Goal: Task Accomplishment & Management: Manage account settings

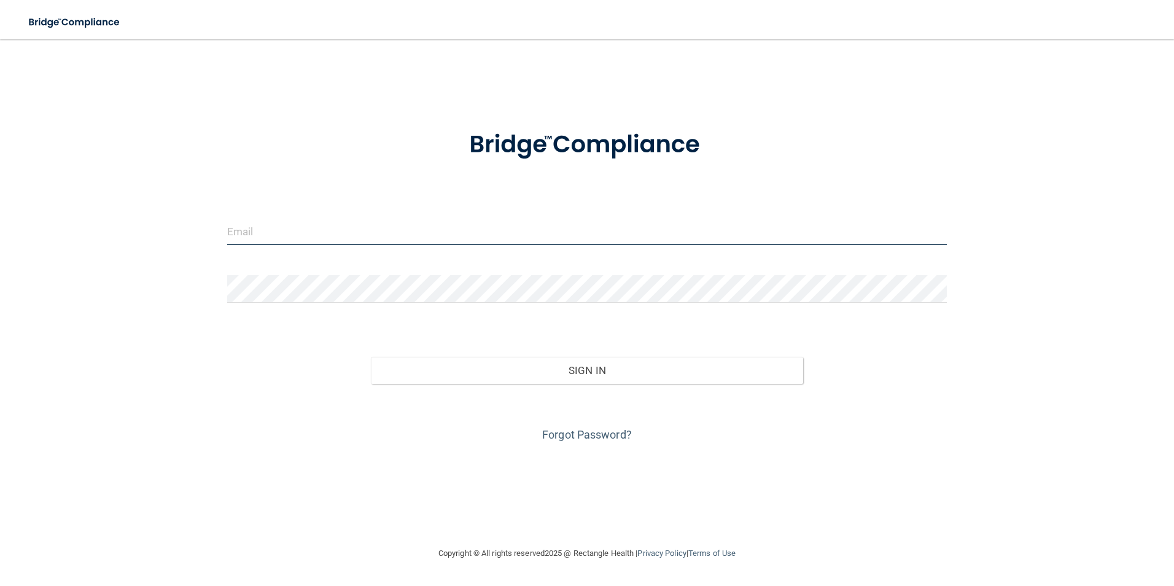
click at [281, 227] on input "email" at bounding box center [587, 231] width 720 height 28
type input "[PERSON_NAME][EMAIL_ADDRESS][PERSON_NAME][DOMAIN_NAME]"
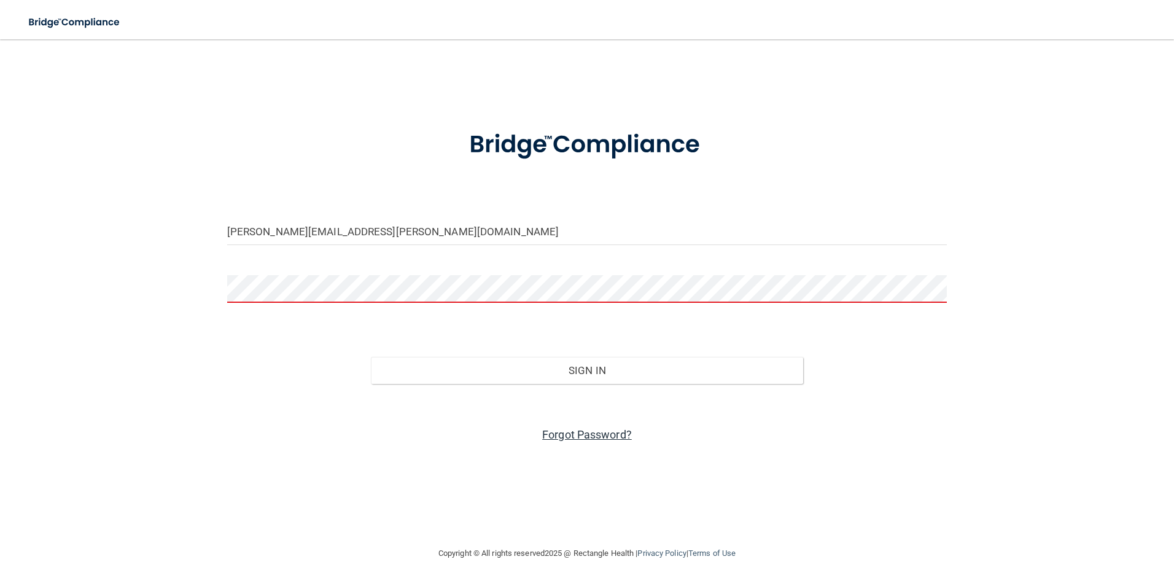
click at [586, 434] on link "Forgot Password?" at bounding box center [587, 434] width 90 height 13
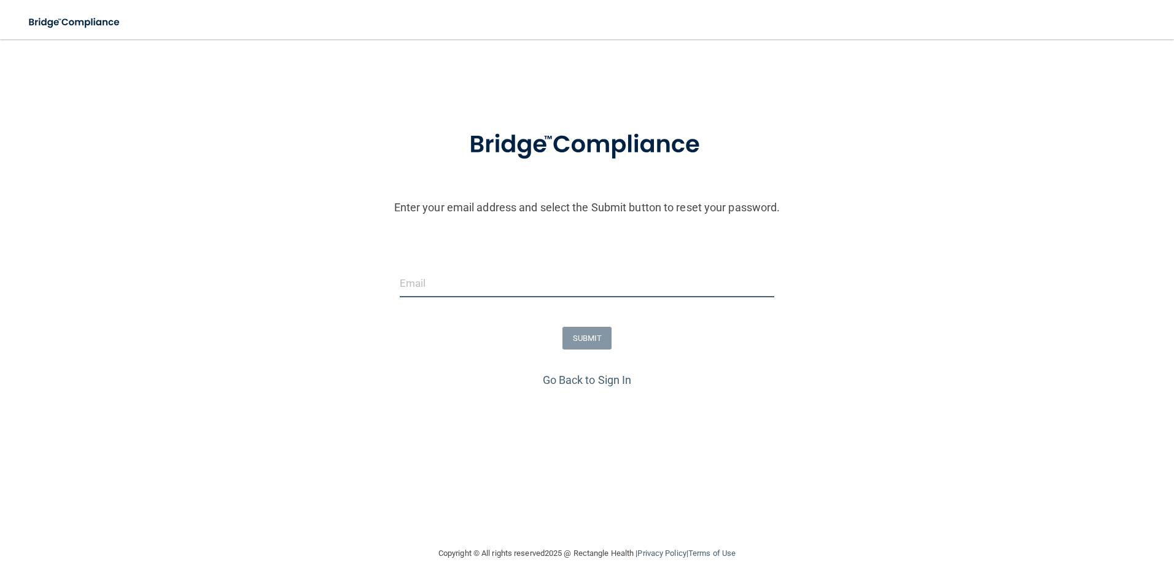
click at [455, 282] on input "email" at bounding box center [587, 283] width 375 height 28
type input "nereida.reyes@mainstreet-pediatrics.com"
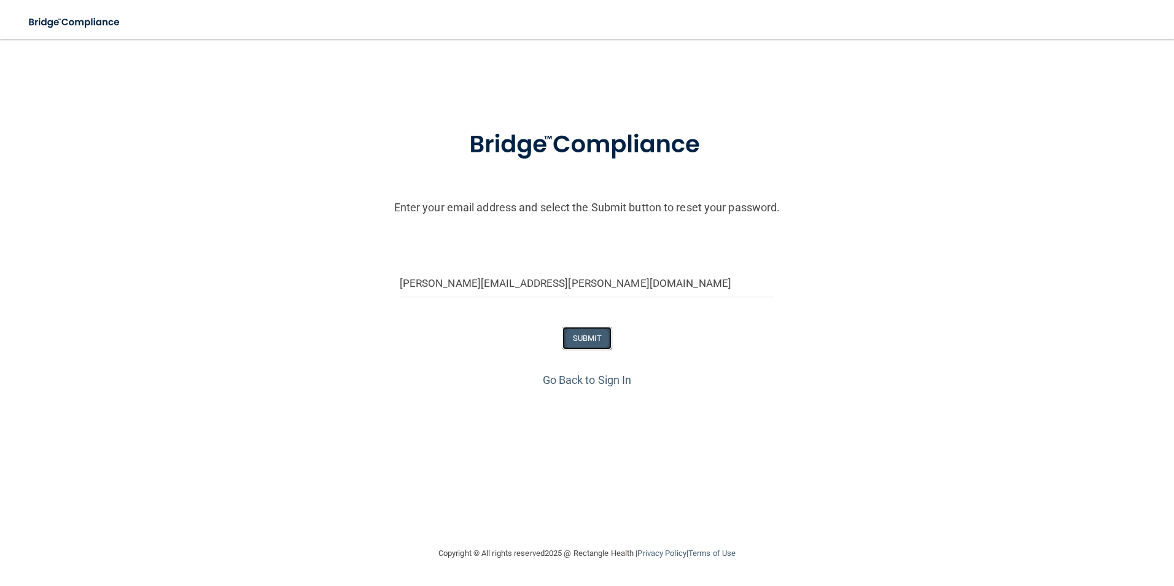
click at [587, 329] on button "SUBMIT" at bounding box center [587, 338] width 50 height 23
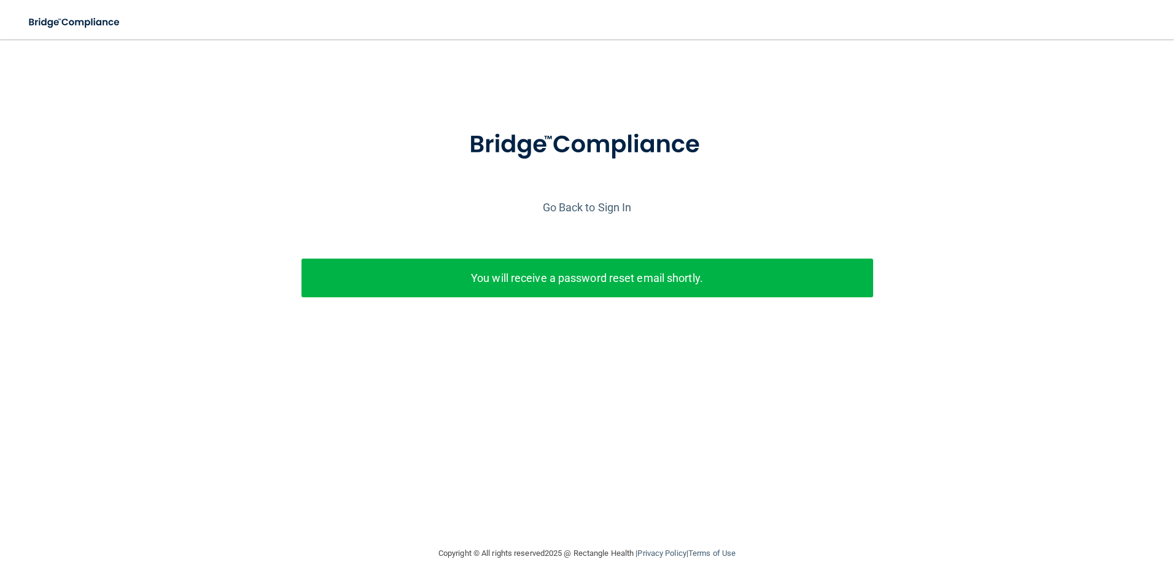
click at [471, 268] on p "You will receive a password reset email shortly." at bounding box center [587, 278] width 553 height 20
click at [501, 274] on p "You will receive a password reset email shortly." at bounding box center [587, 278] width 553 height 20
